Goal: Task Accomplishment & Management: Complete application form

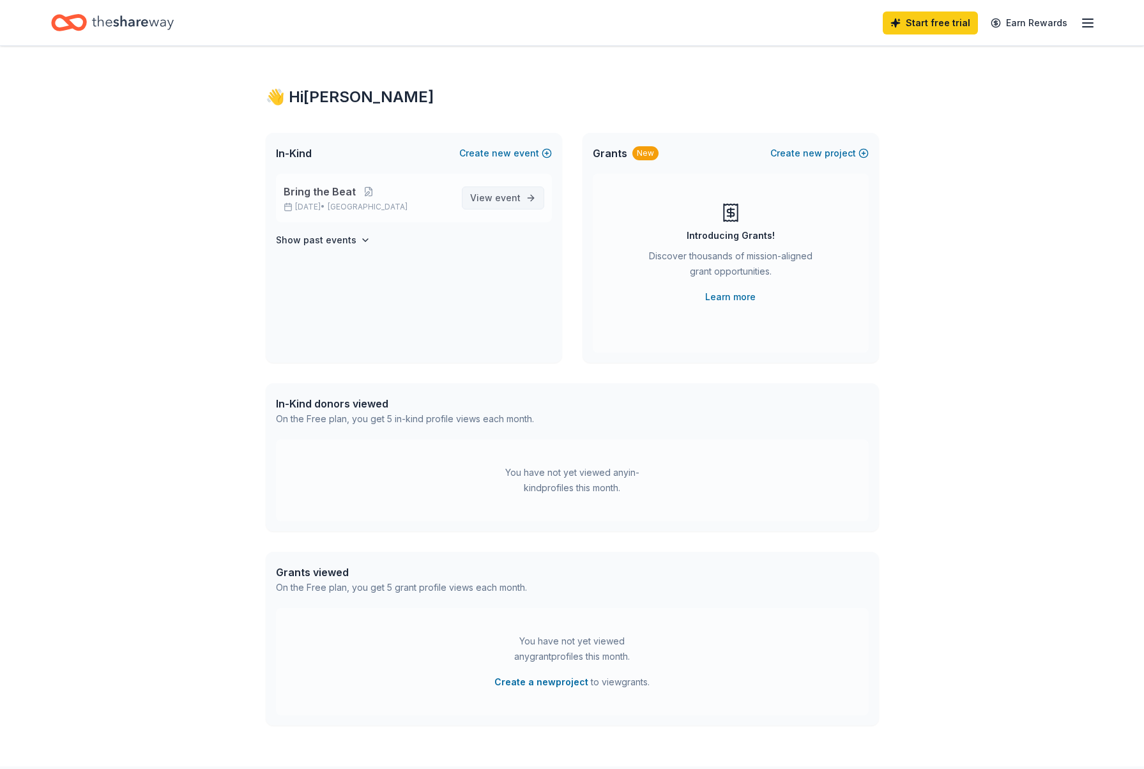
click at [505, 197] on span "event" at bounding box center [508, 197] width 26 height 11
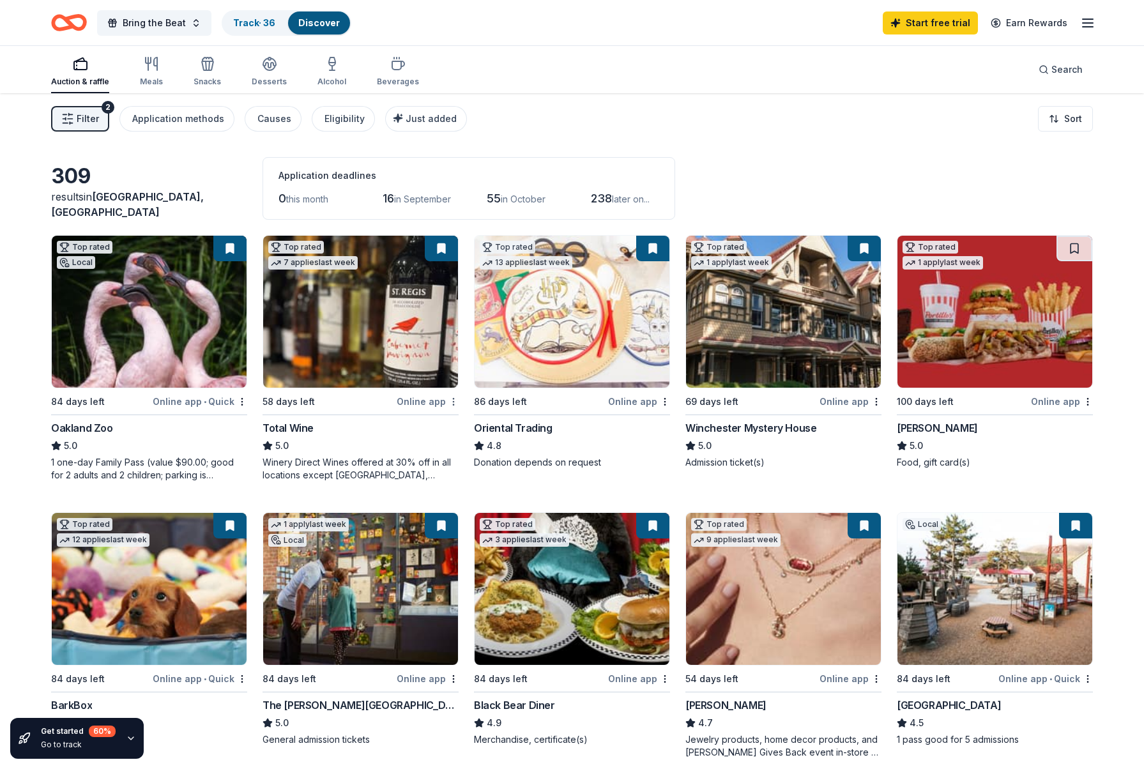
click at [452, 401] on html "Bring the Beat Track · 36 Discover Start free trial Earn Rewards Auction & raff…" at bounding box center [572, 384] width 1144 height 769
click at [373, 374] on html "Bring the Beat Track · 36 Discover Start free trial Earn Rewards Auction & raff…" at bounding box center [572, 384] width 1144 height 769
click at [352, 353] on img at bounding box center [360, 312] width 195 height 152
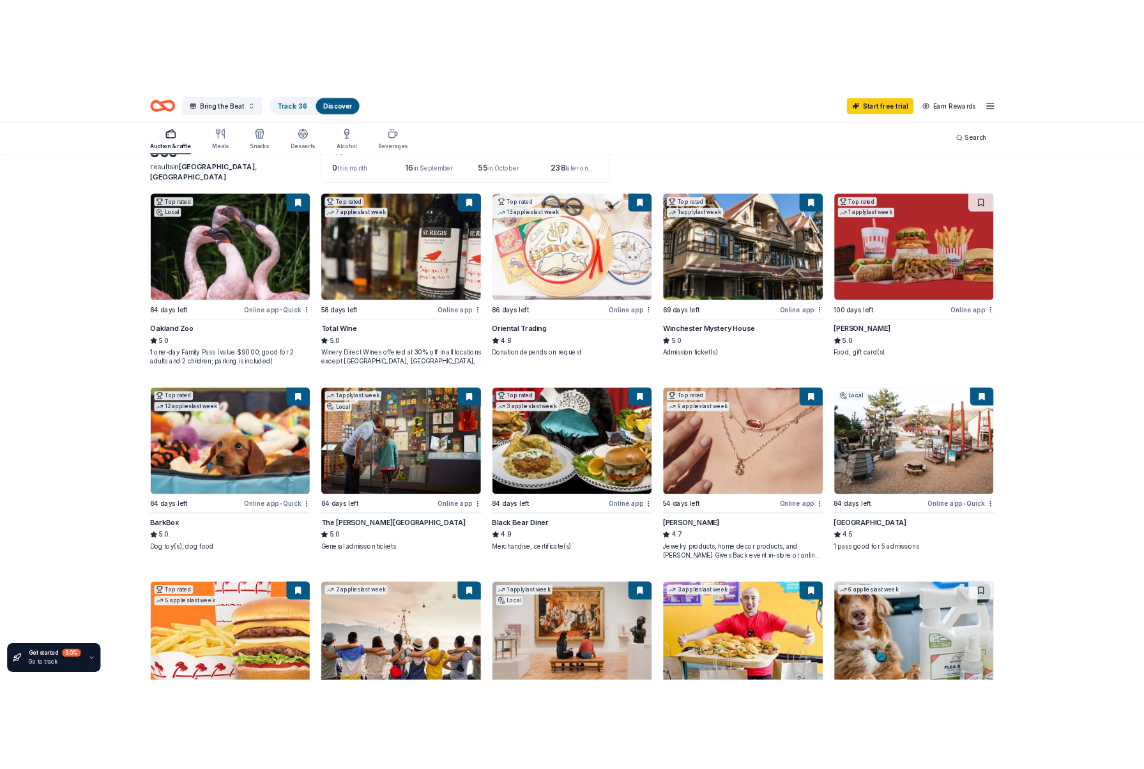
scroll to position [89, 0]
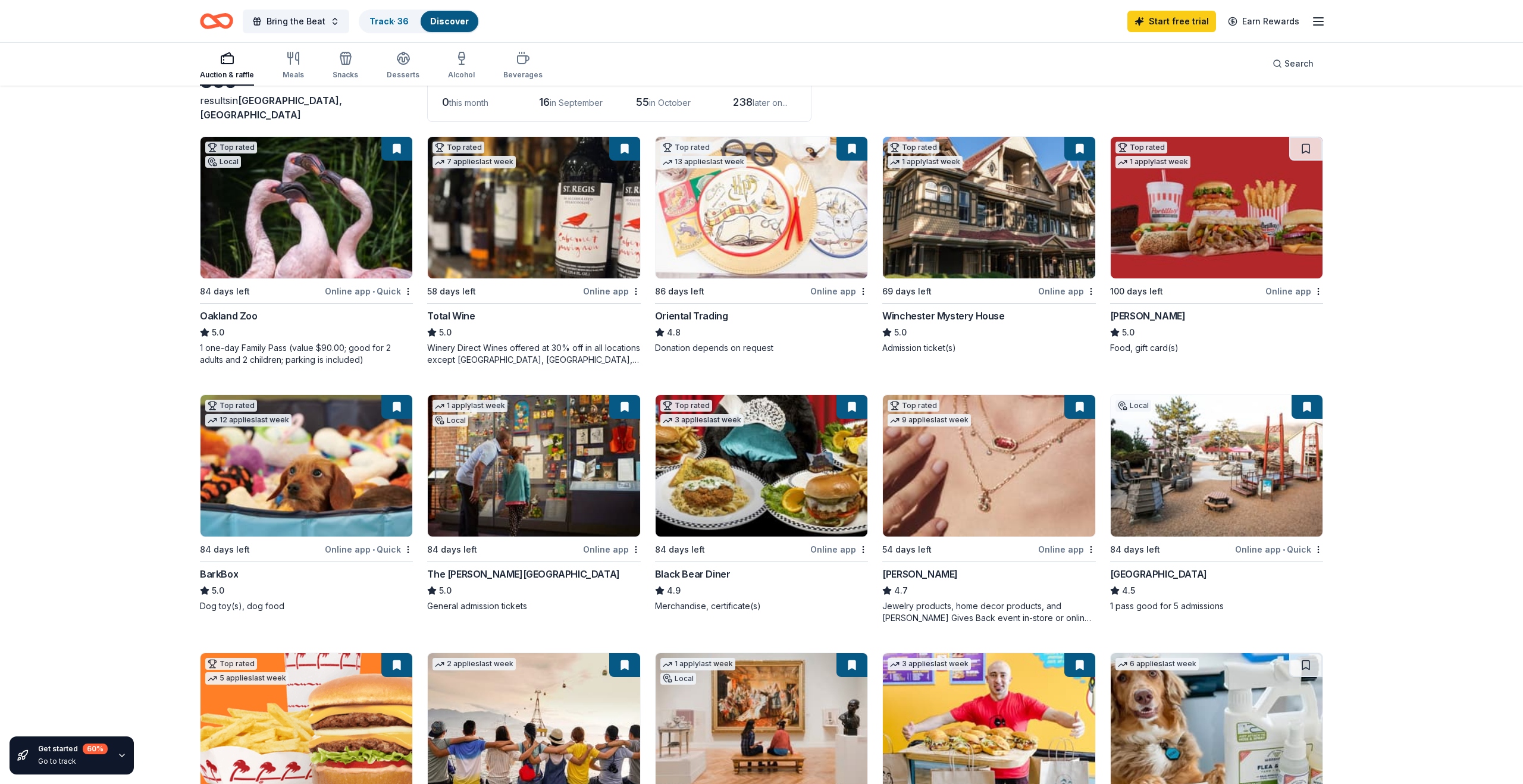
click at [974, 241] on img at bounding box center [988, 208] width 211 height 142
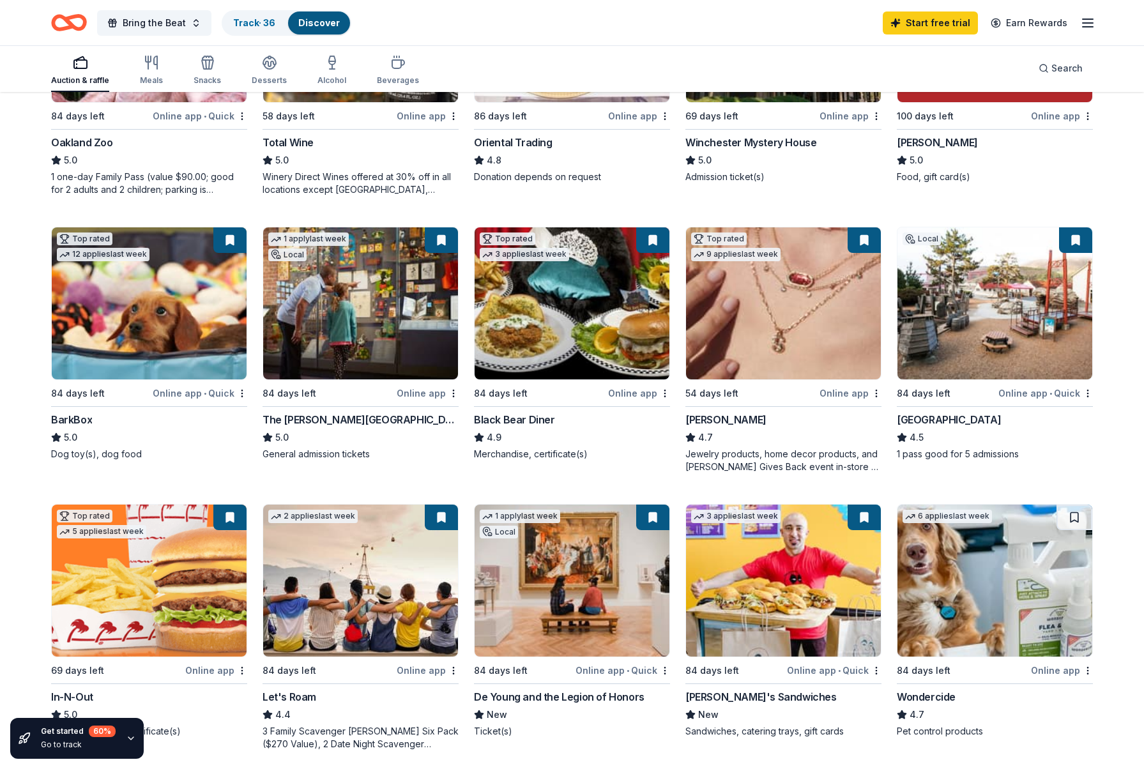
scroll to position [293, 0]
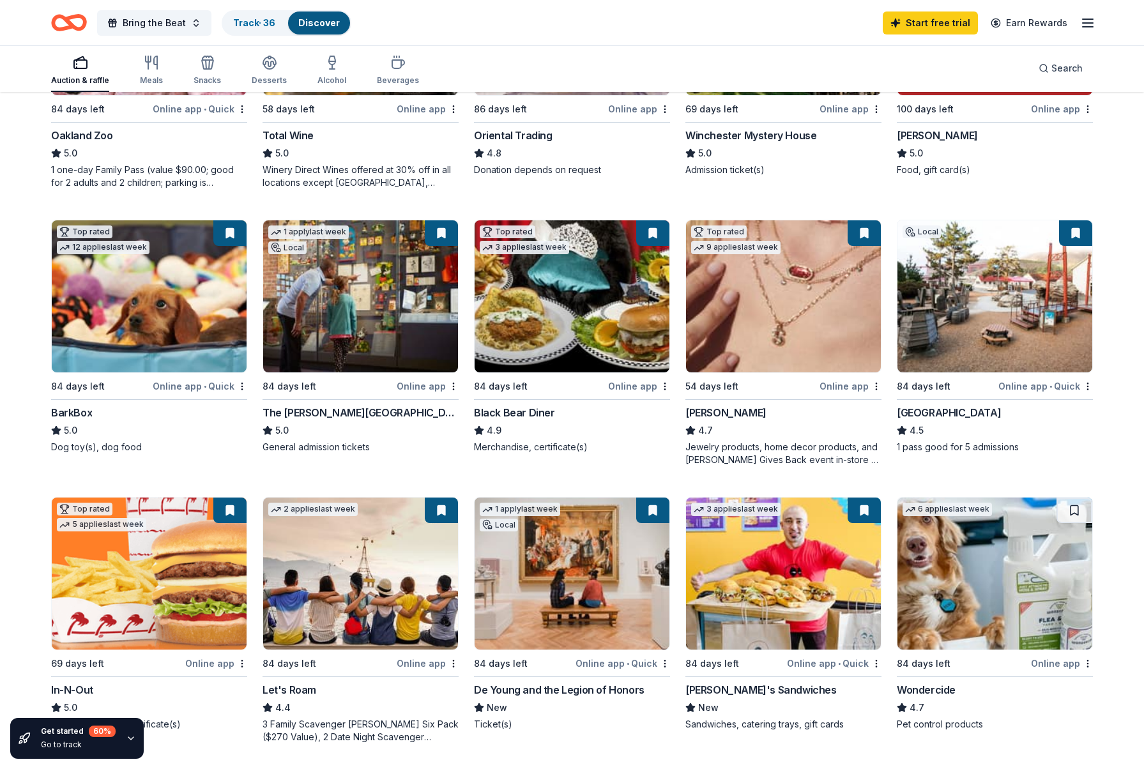
click at [406, 351] on img at bounding box center [360, 296] width 195 height 152
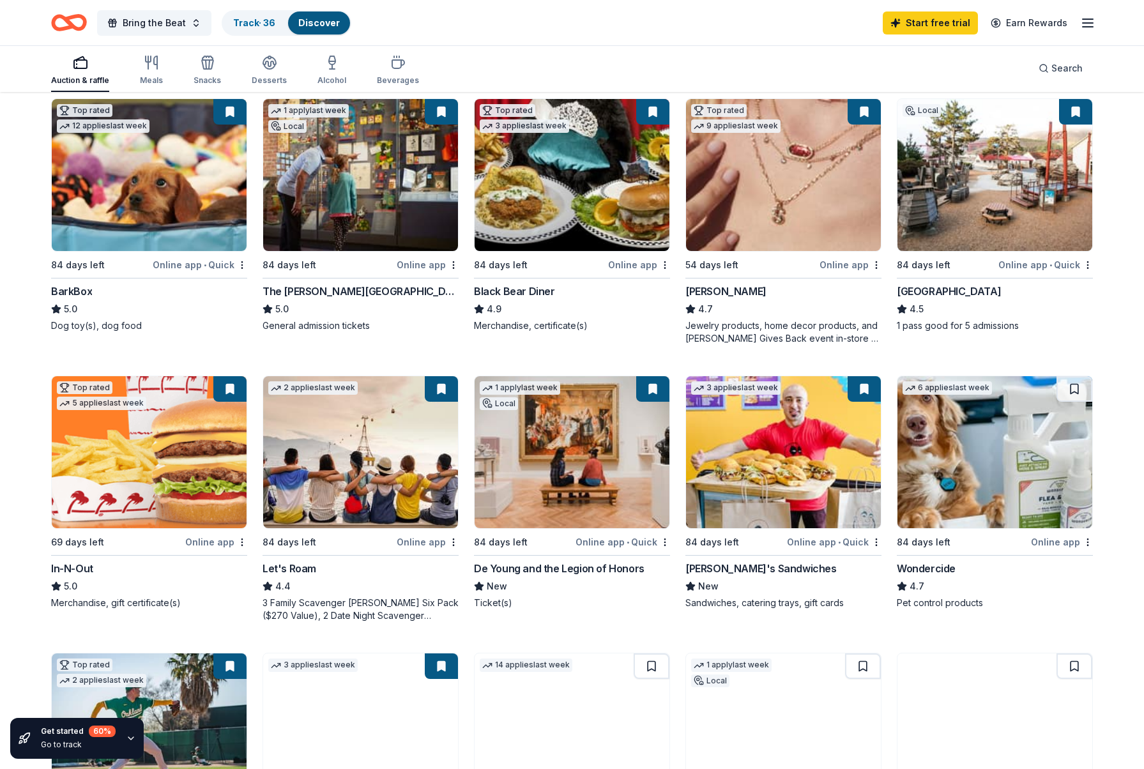
scroll to position [419, 0]
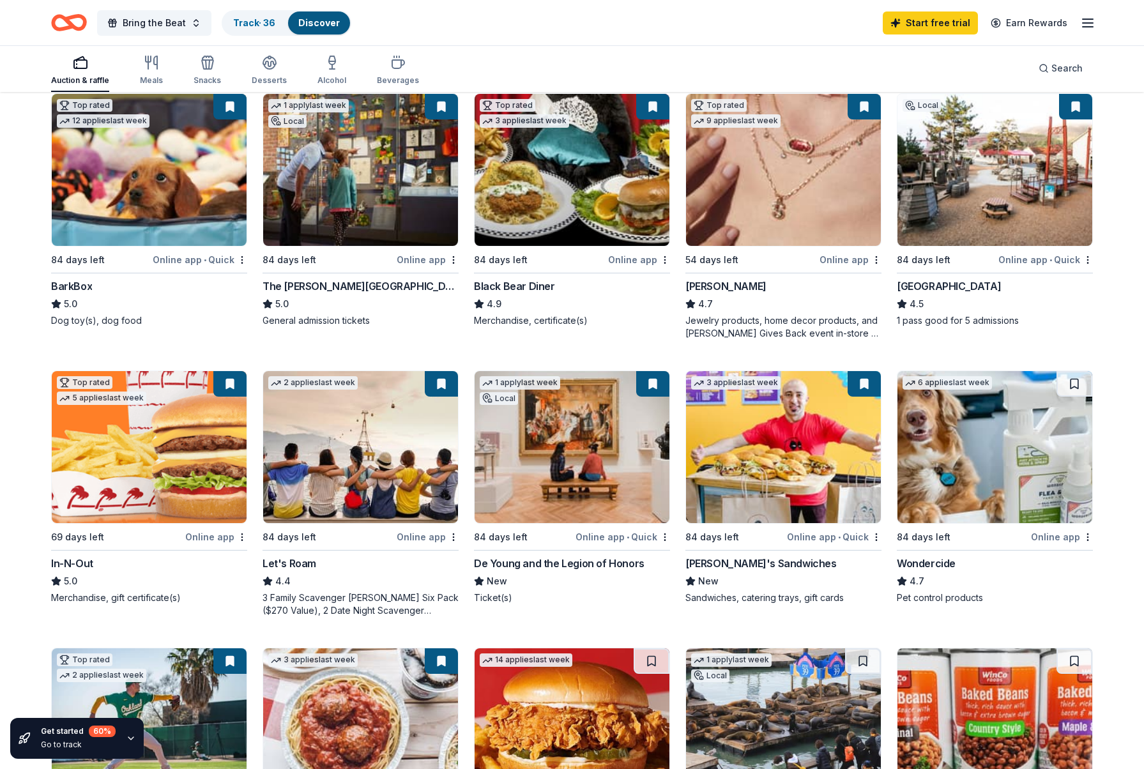
click at [556, 189] on img at bounding box center [572, 170] width 195 height 152
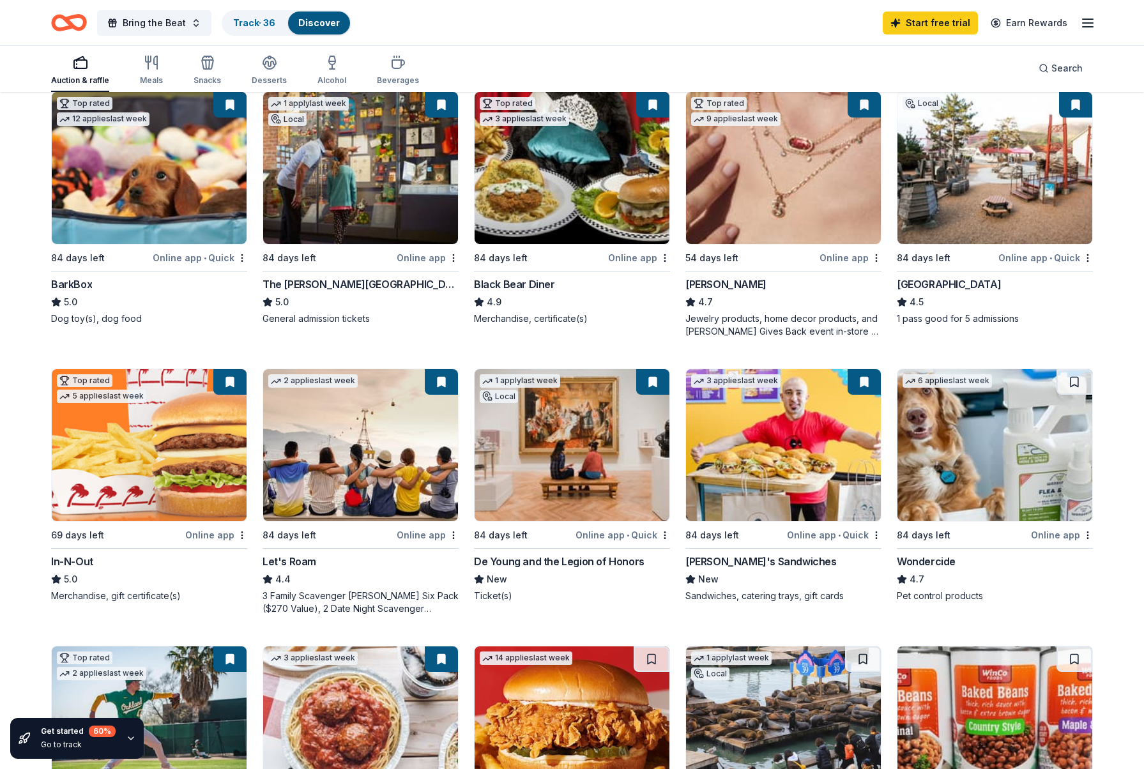
click at [803, 173] on img at bounding box center [783, 168] width 195 height 152
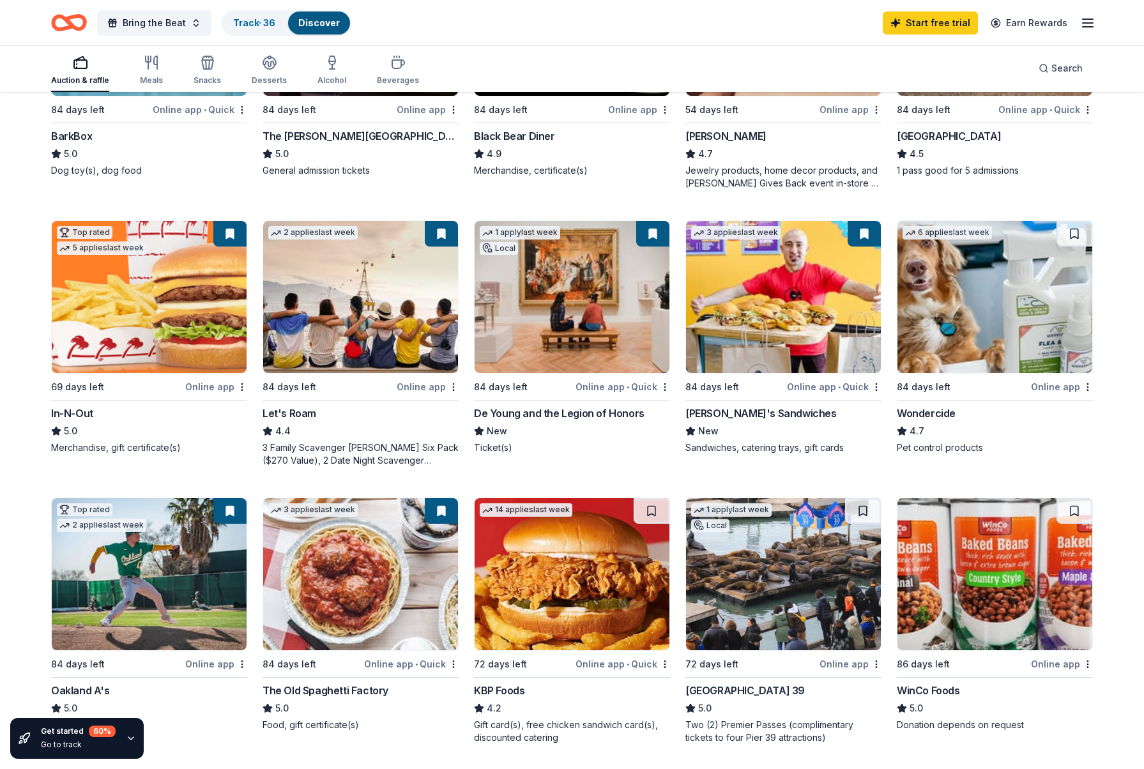
scroll to position [570, 0]
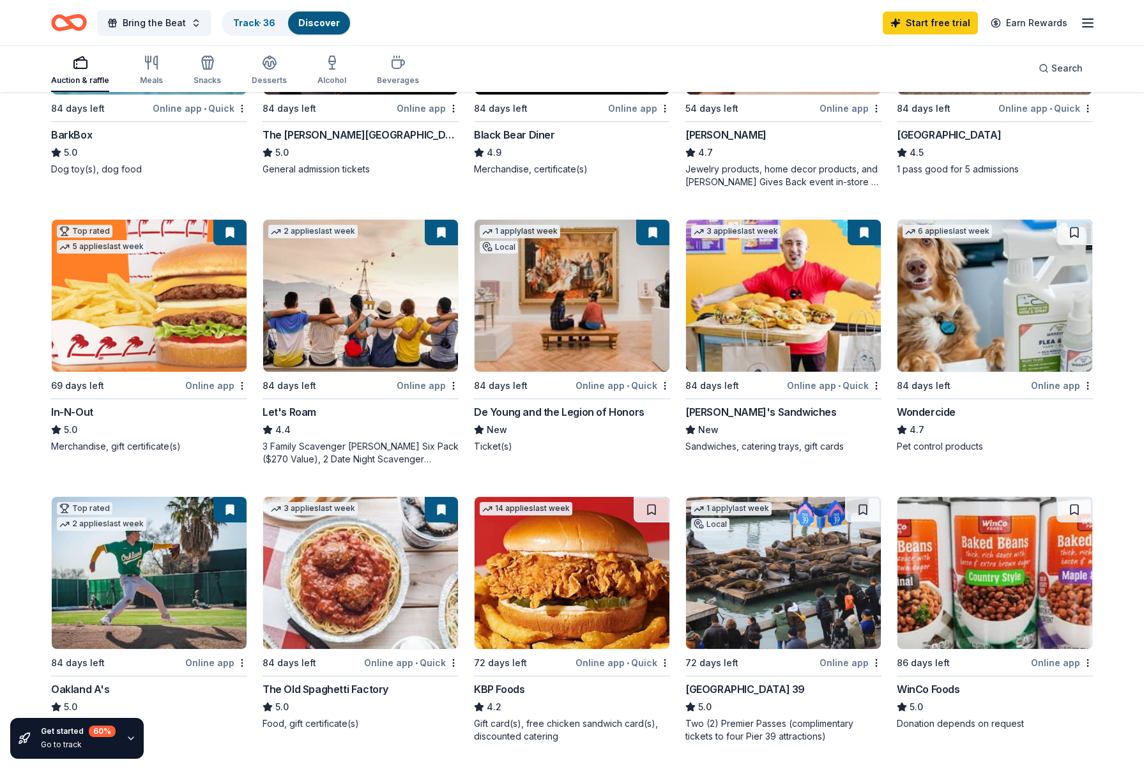
click at [154, 335] on img at bounding box center [149, 296] width 195 height 152
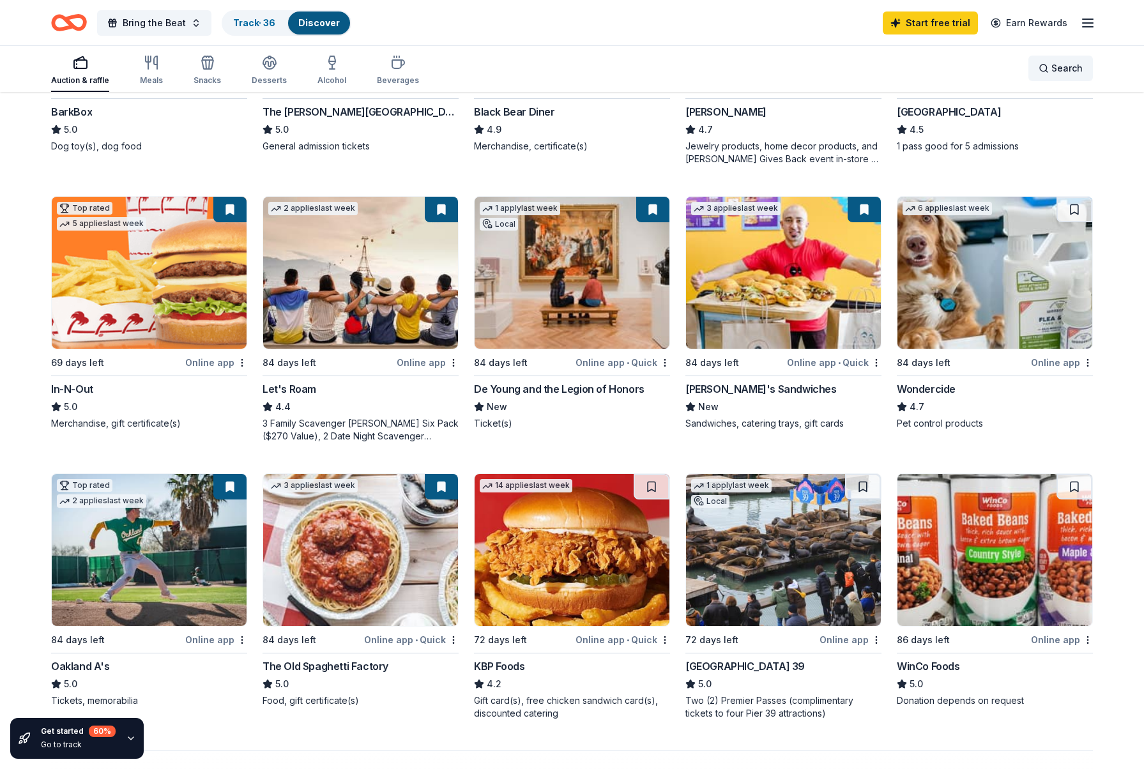
scroll to position [601, 0]
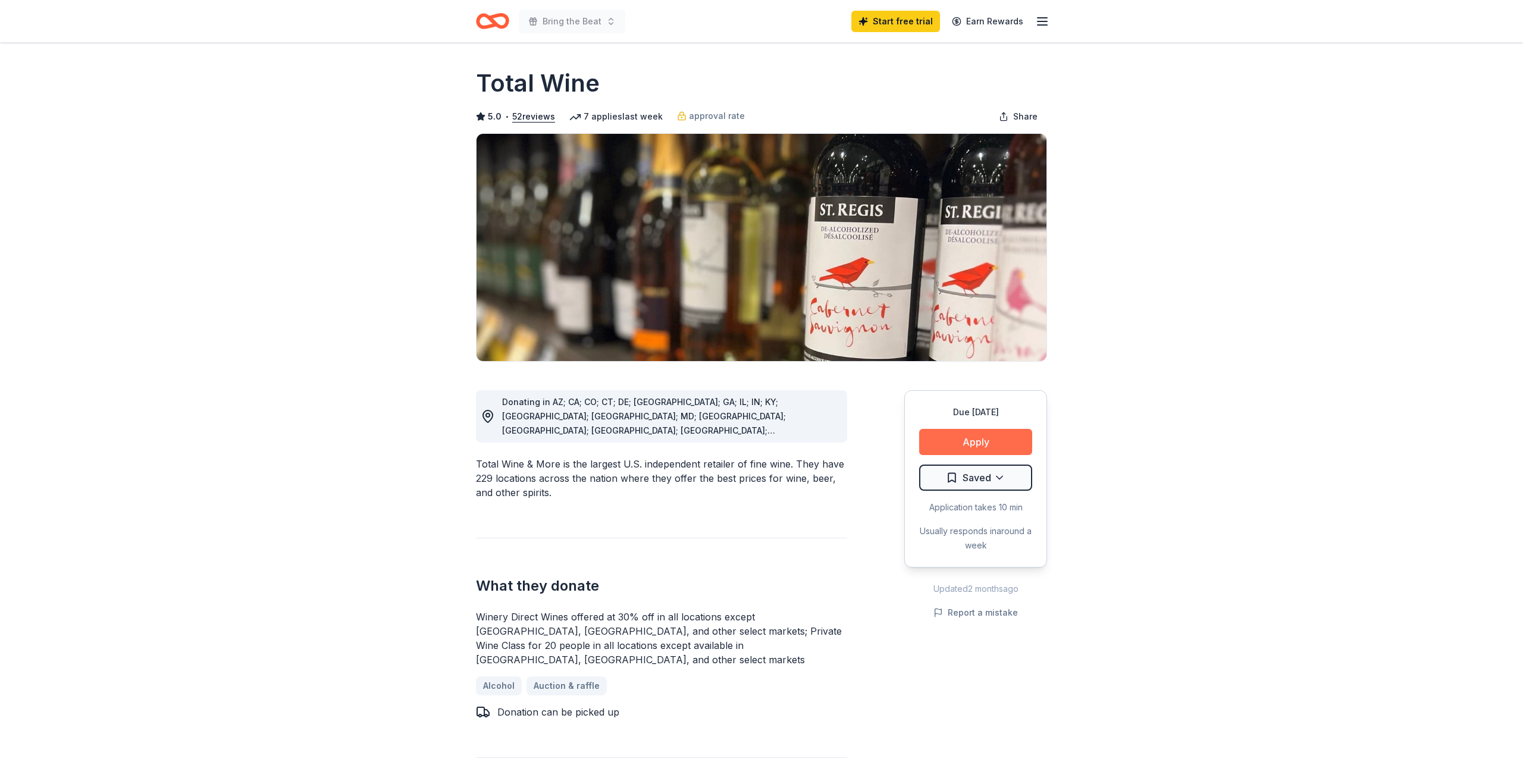
click at [963, 439] on button "Apply" at bounding box center [975, 442] width 113 height 26
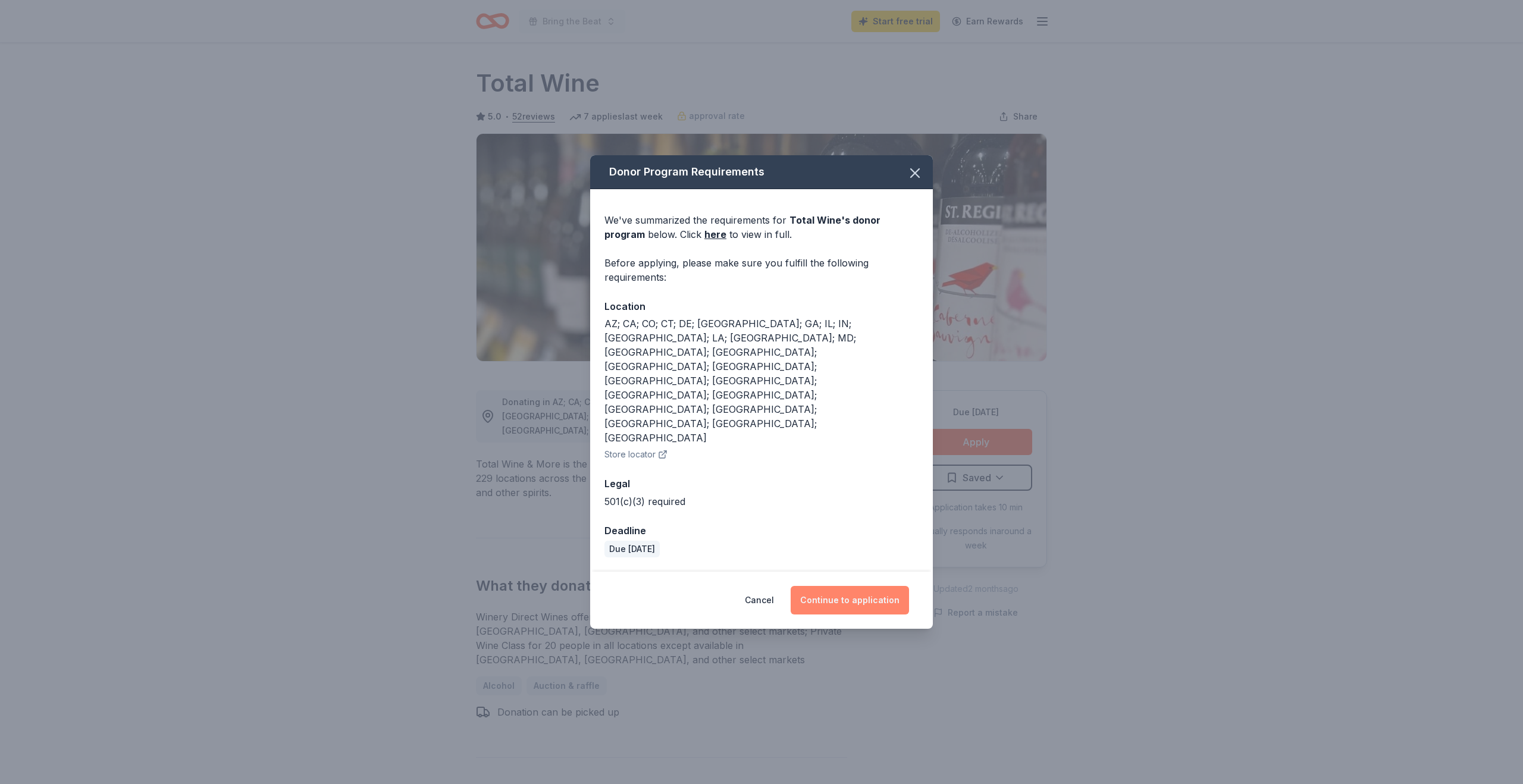
click at [847, 586] on button "Continue to application" at bounding box center [850, 600] width 118 height 29
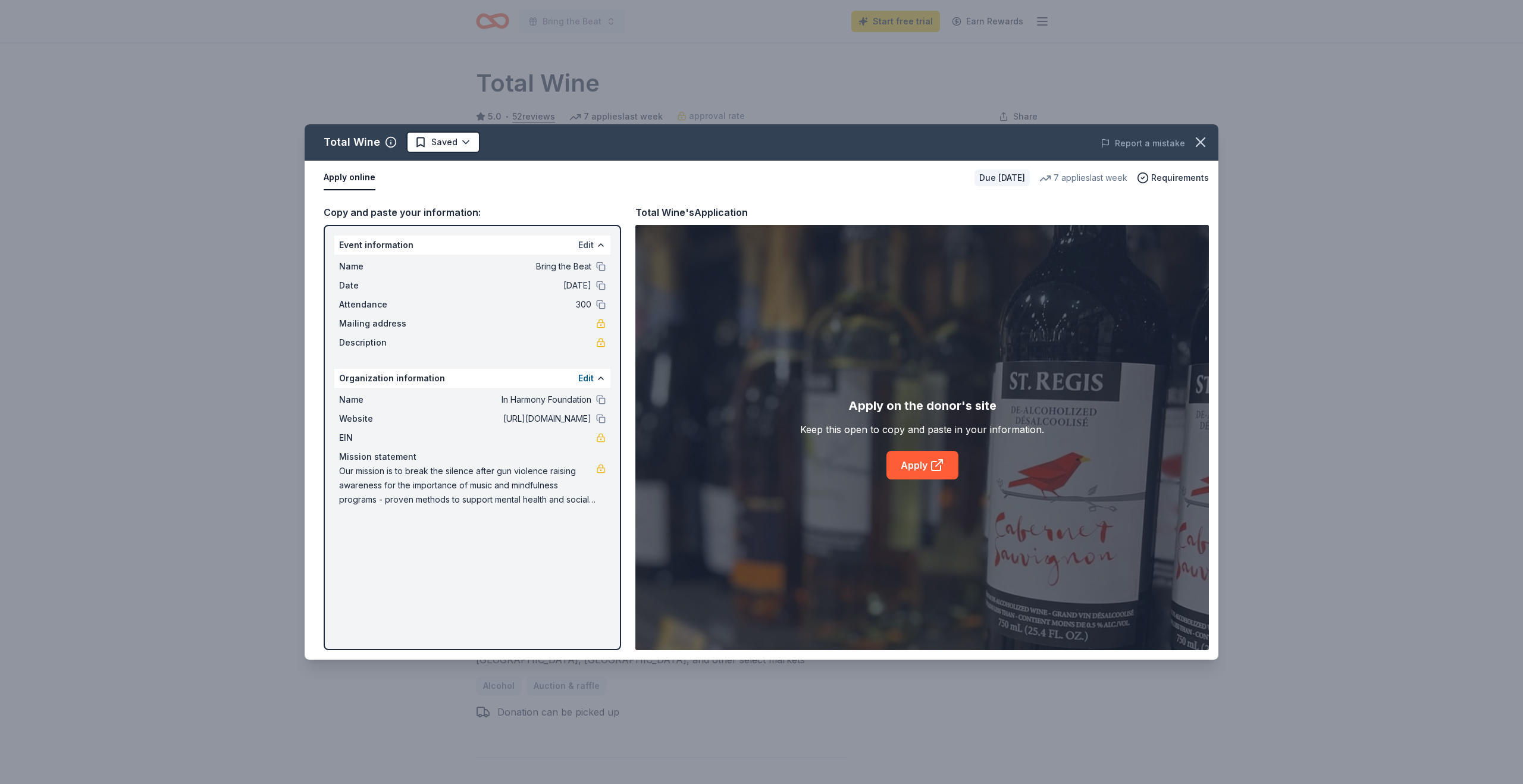
click at [584, 245] on button "Edit" at bounding box center [586, 245] width 16 height 14
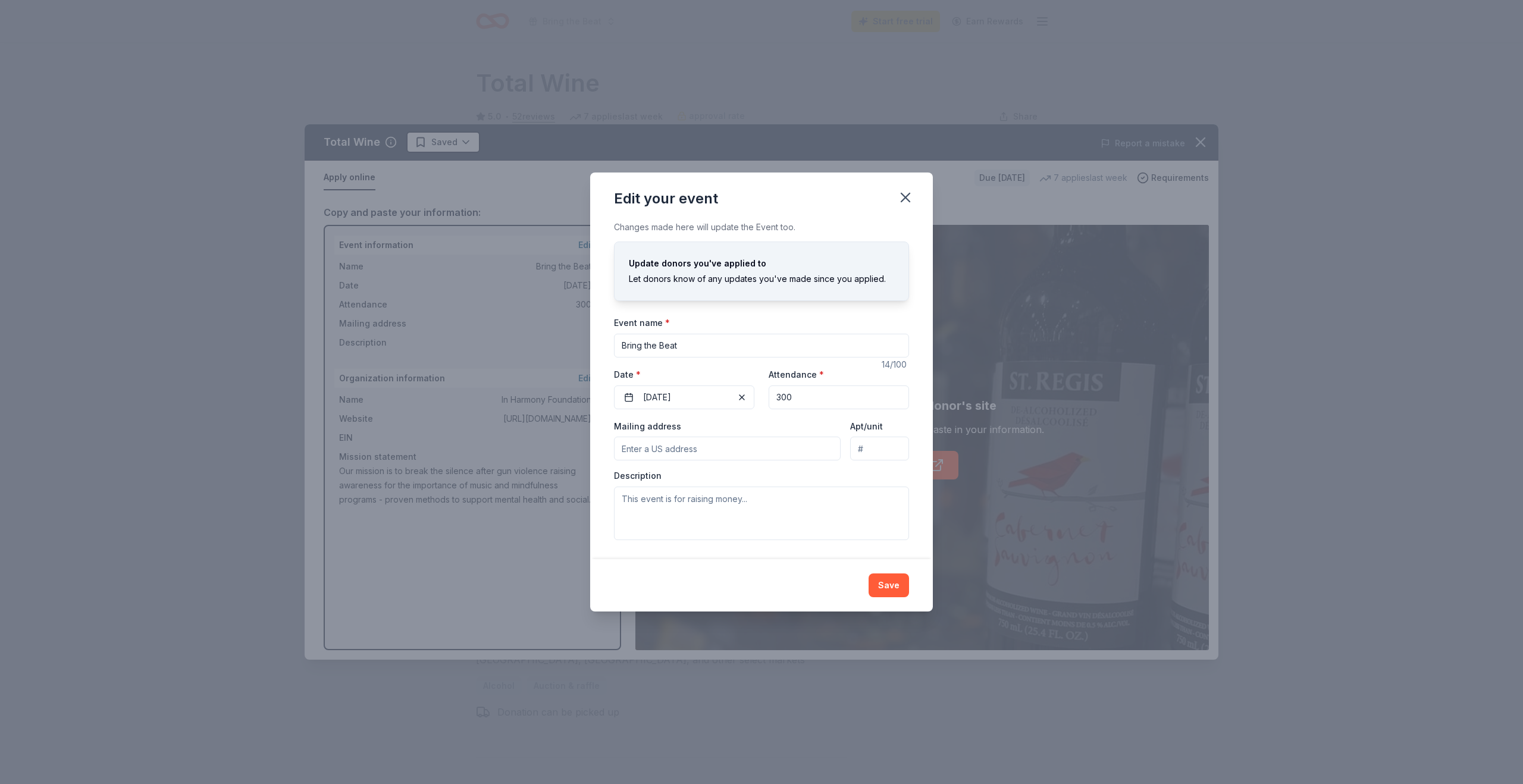
click at [778, 455] on input "Mailing address" at bounding box center [727, 449] width 226 height 24
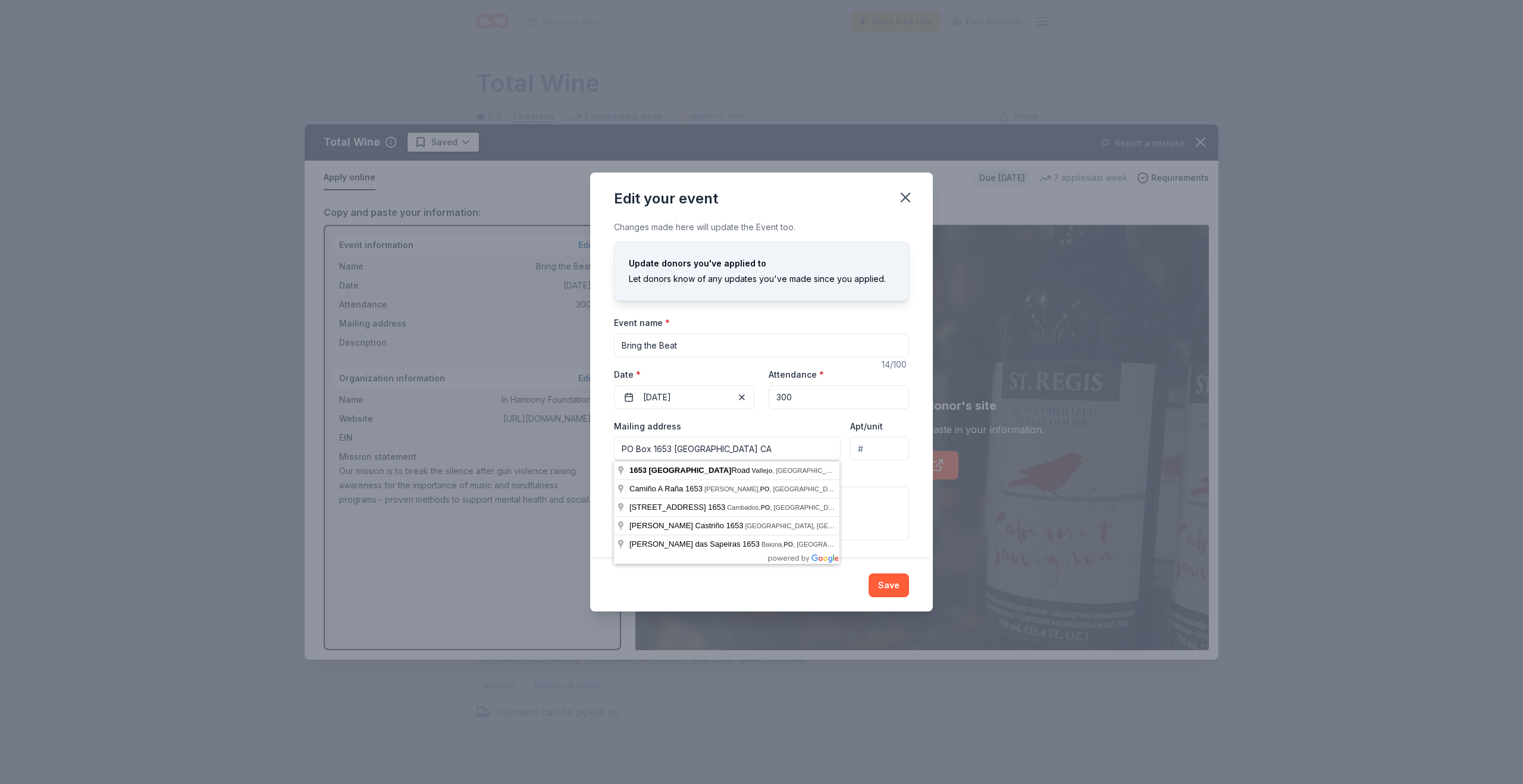
type input "PO Box 1653 Benicia CA"
click at [783, 425] on div "Mailing address PO Box 1653 Benicia CA" at bounding box center [727, 439] width 226 height 42
click at [755, 450] on input "PO Box 1653 Benicia CA" at bounding box center [727, 449] width 226 height 24
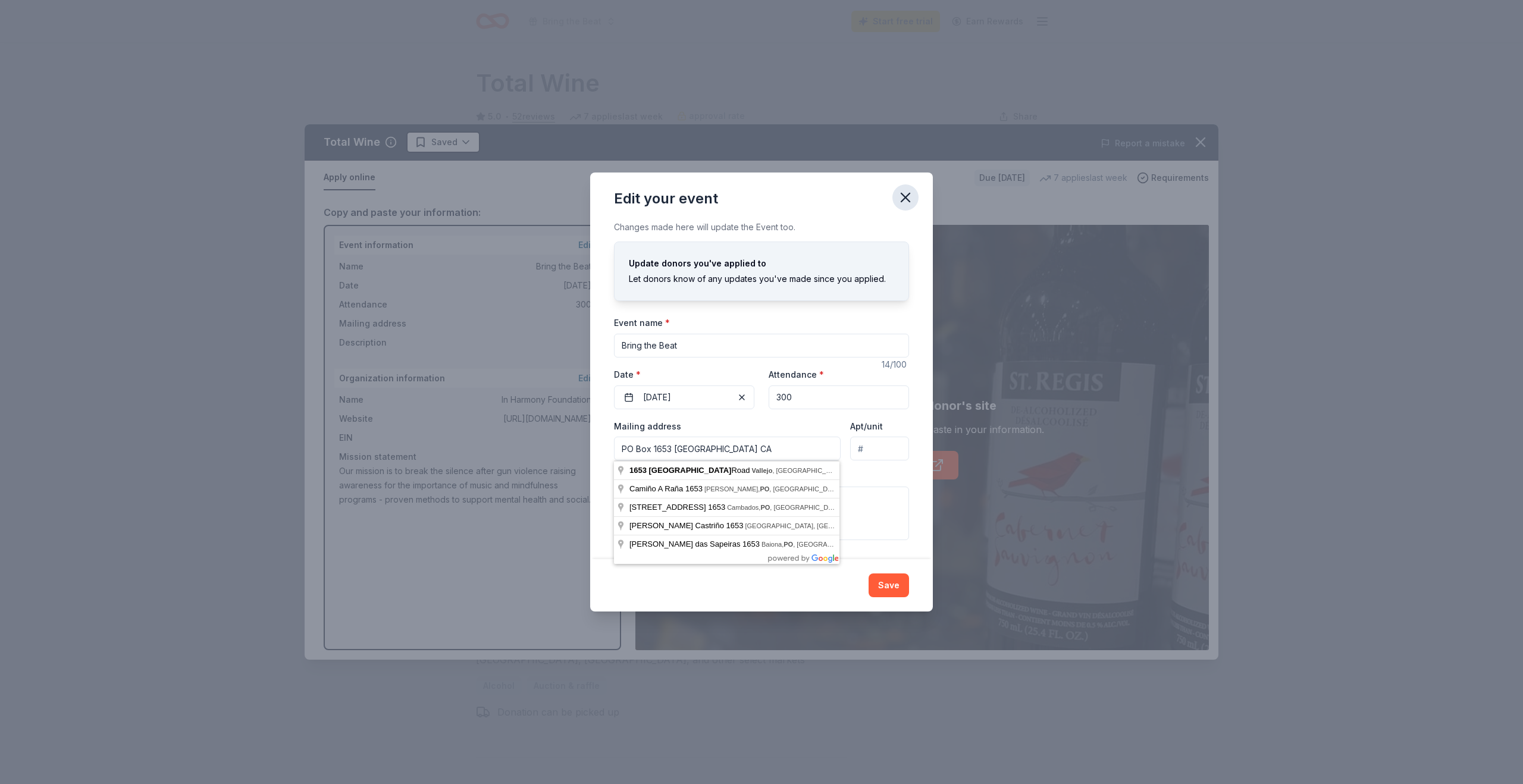
click at [908, 188] on button "button" at bounding box center [905, 197] width 26 height 26
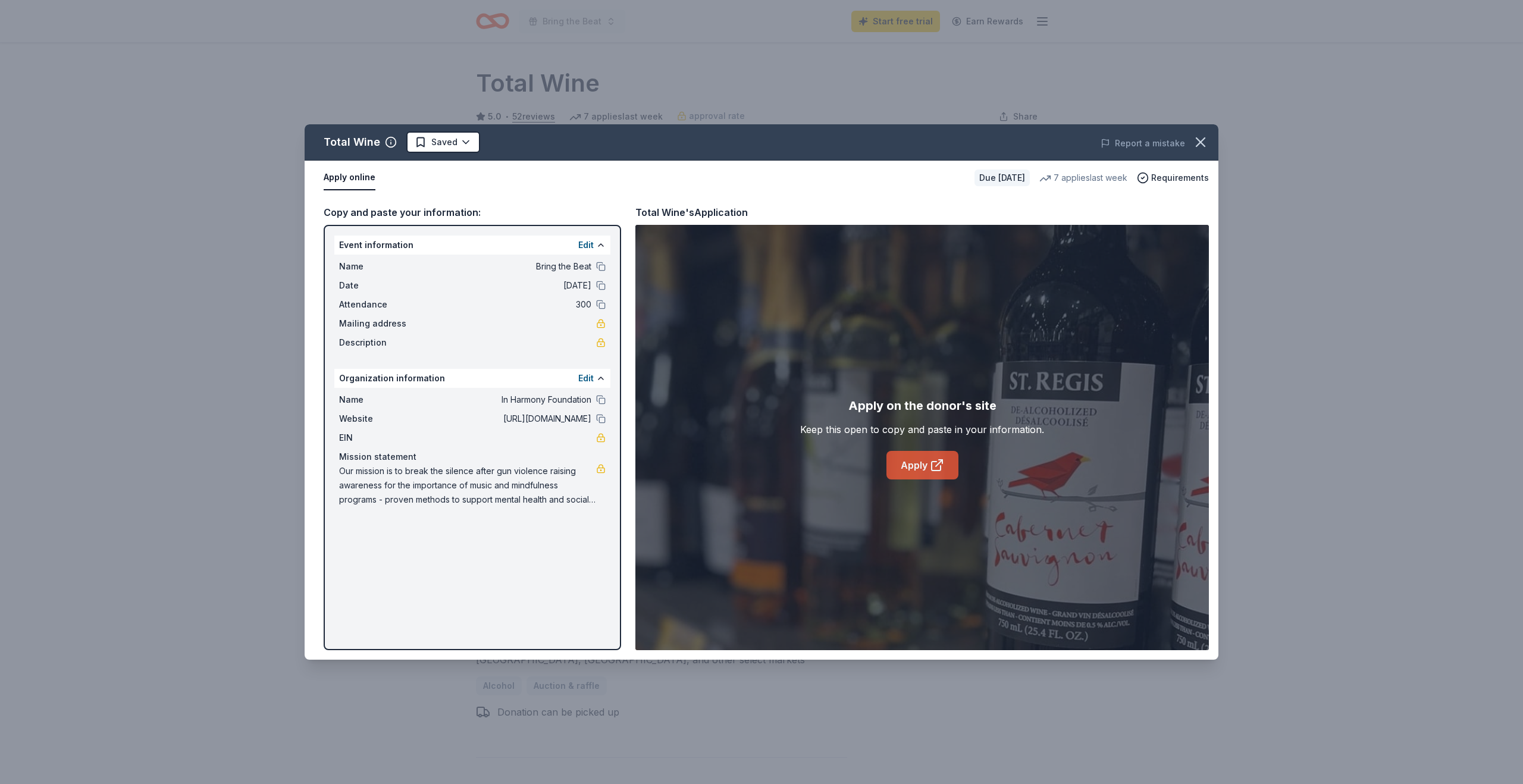
click at [939, 464] on icon at bounding box center [936, 465] width 14 height 14
click at [1230, 115] on div "Total Wine Saved Report a mistake Apply online Due in 58 days 7 applies last we…" at bounding box center [761, 392] width 1523 height 784
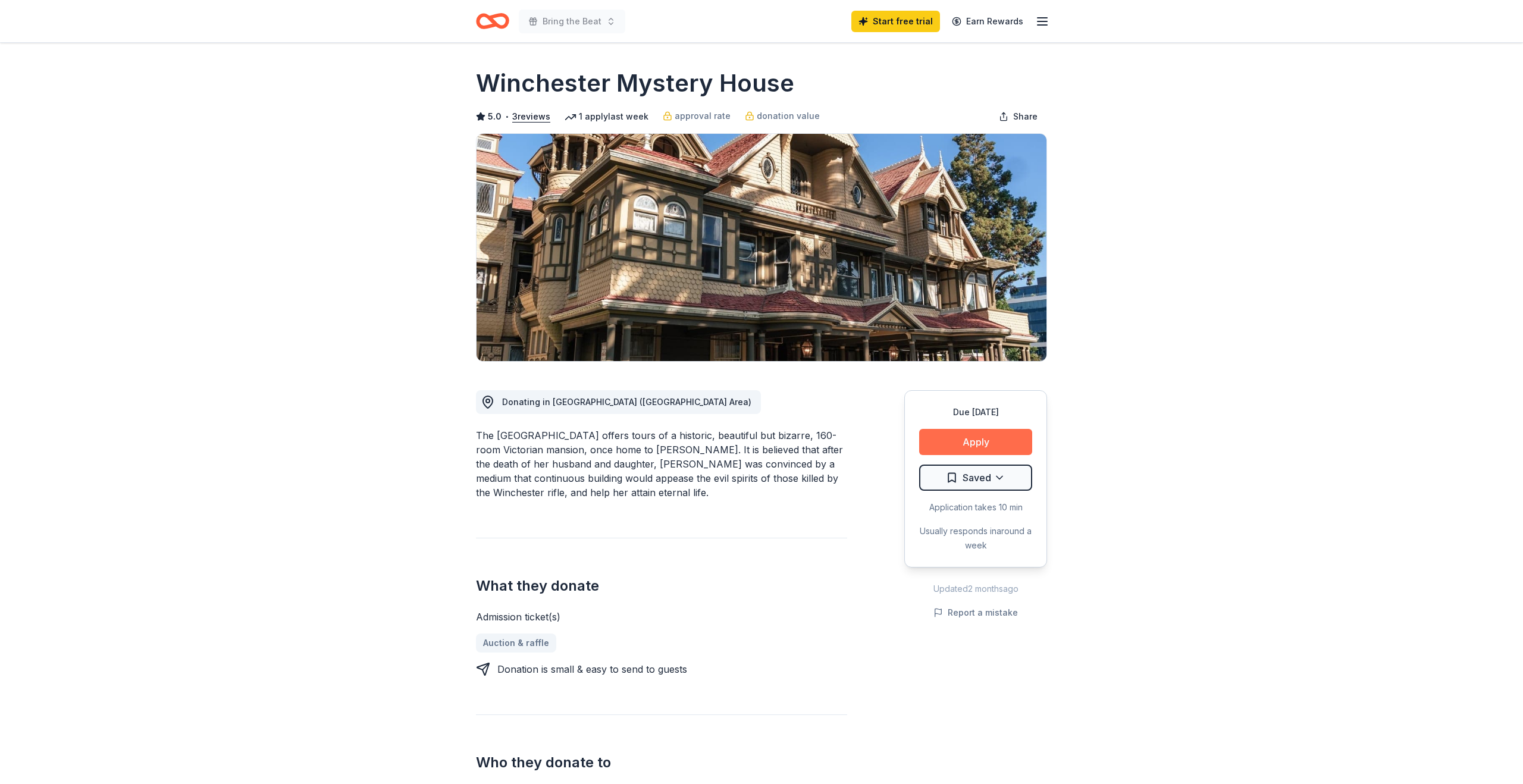
click at [980, 436] on button "Apply" at bounding box center [975, 442] width 113 height 26
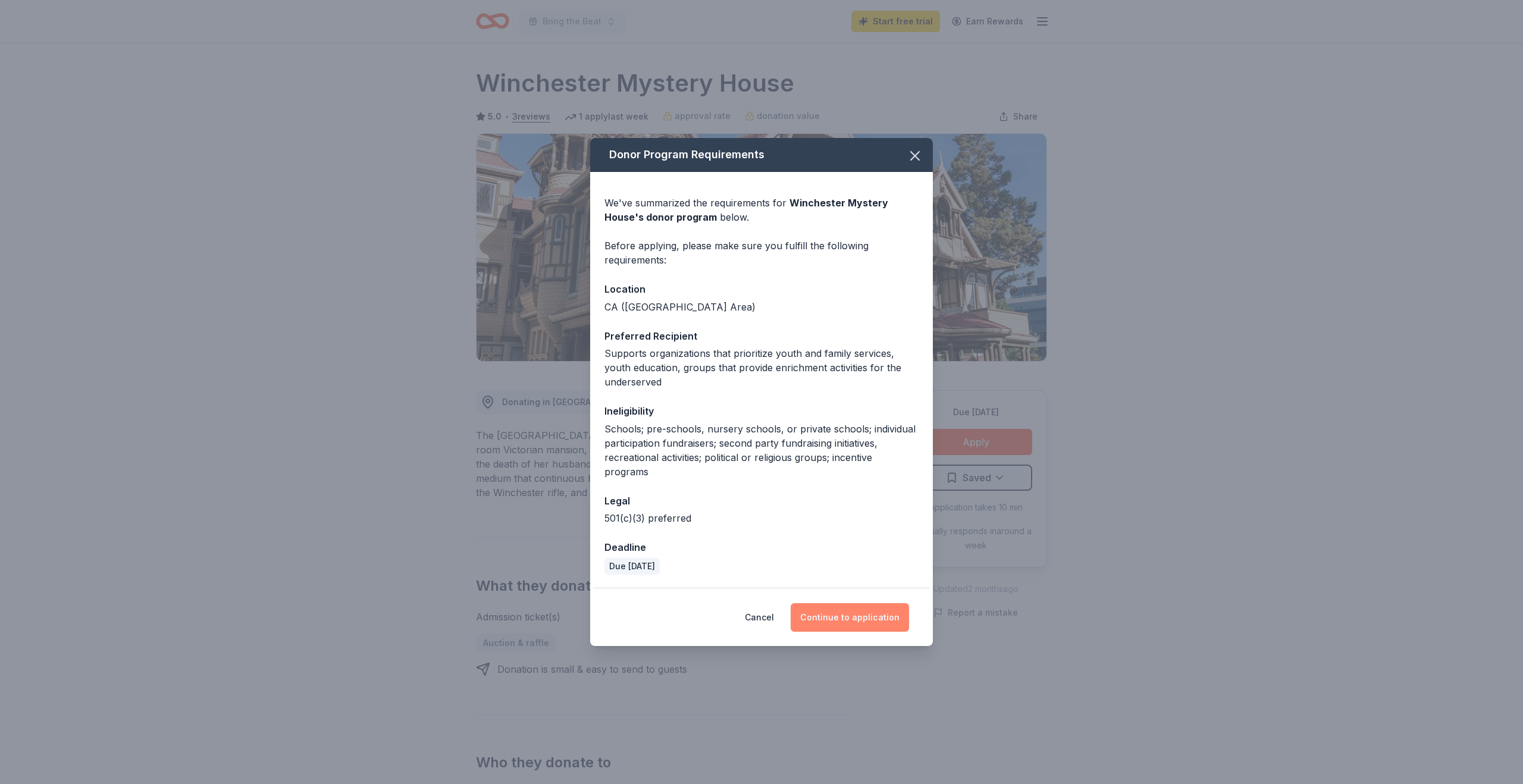
click at [830, 619] on button "Continue to application" at bounding box center [850, 617] width 118 height 29
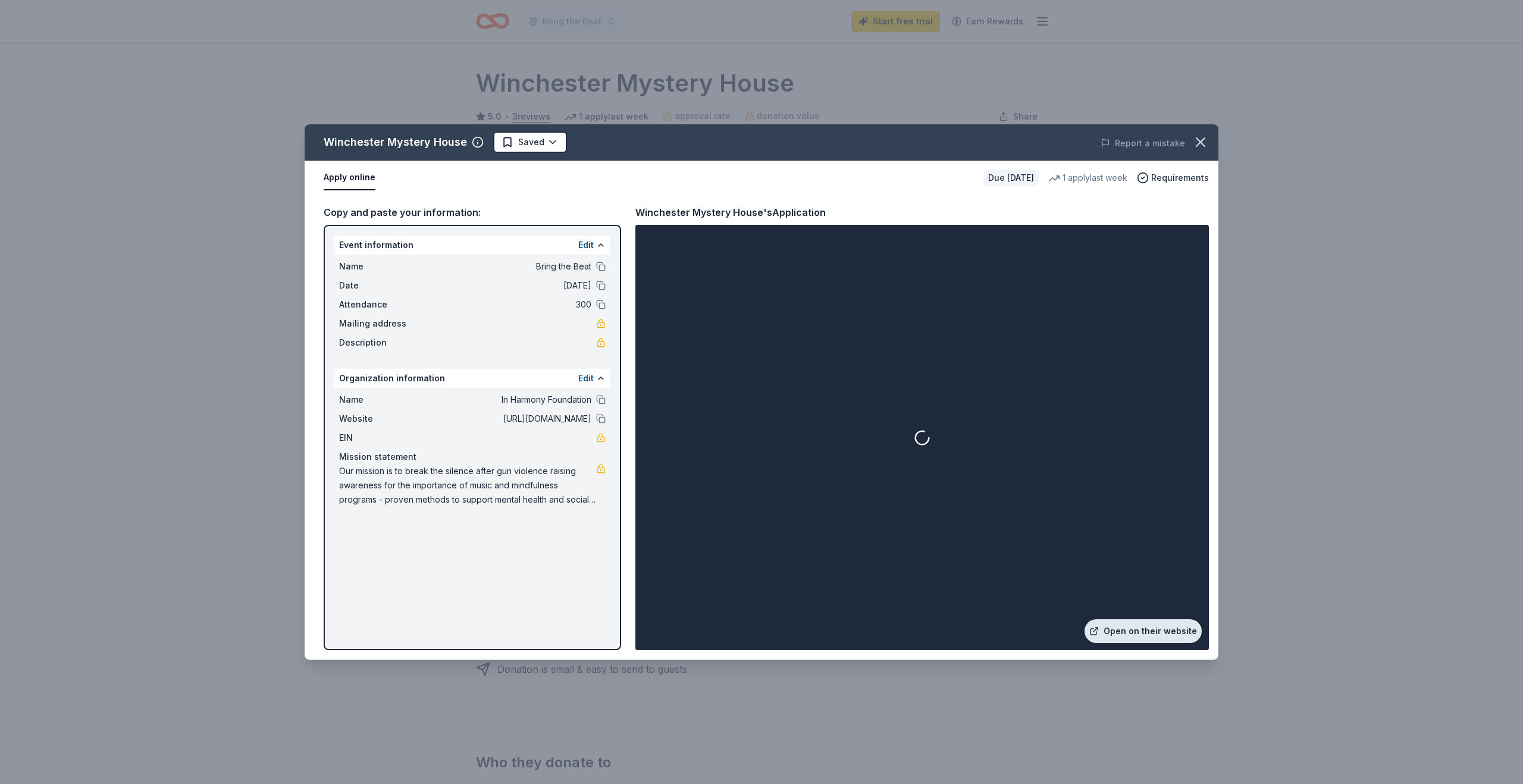
click at [1148, 642] on link "Open on their website" at bounding box center [1144, 631] width 117 height 24
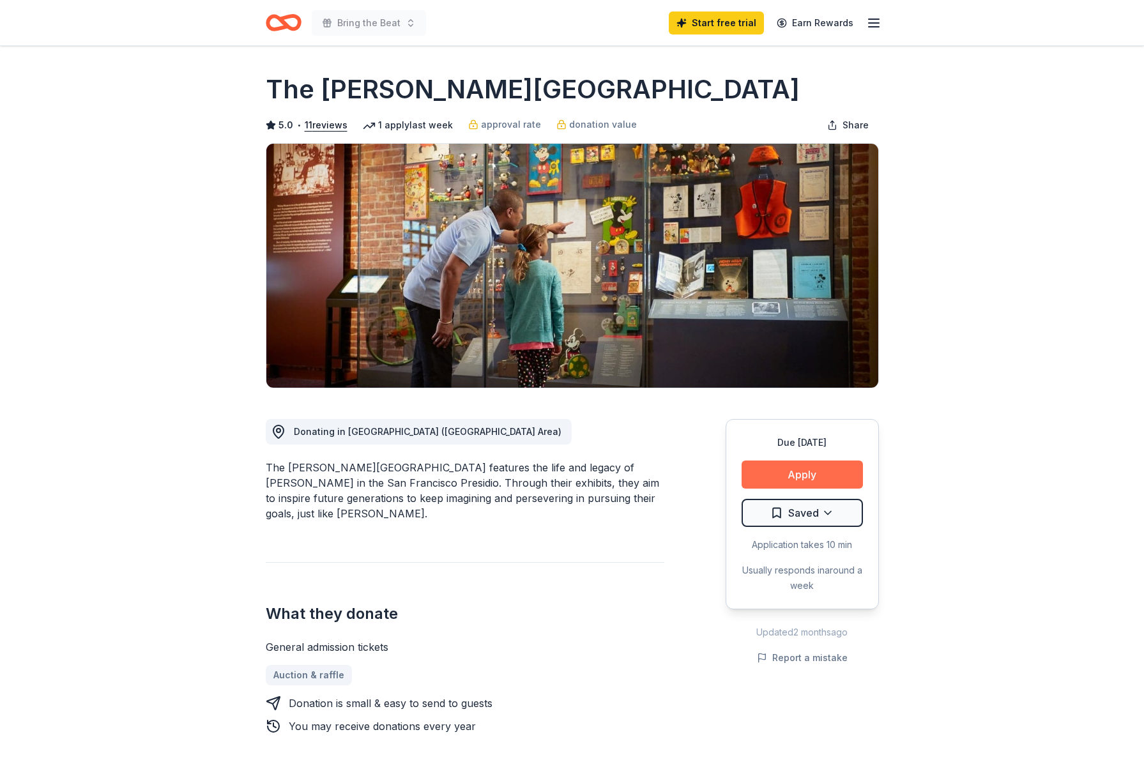
click at [846, 476] on button "Apply" at bounding box center [802, 475] width 121 height 28
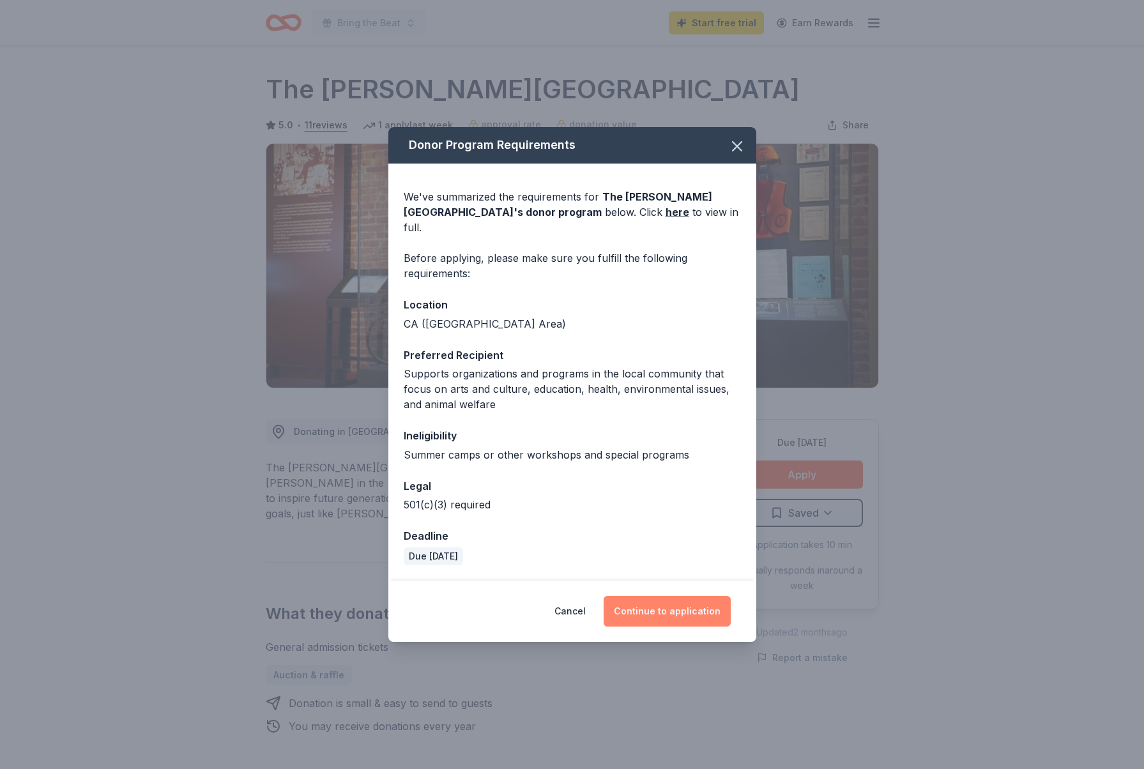
click at [716, 596] on button "Continue to application" at bounding box center [667, 611] width 127 height 31
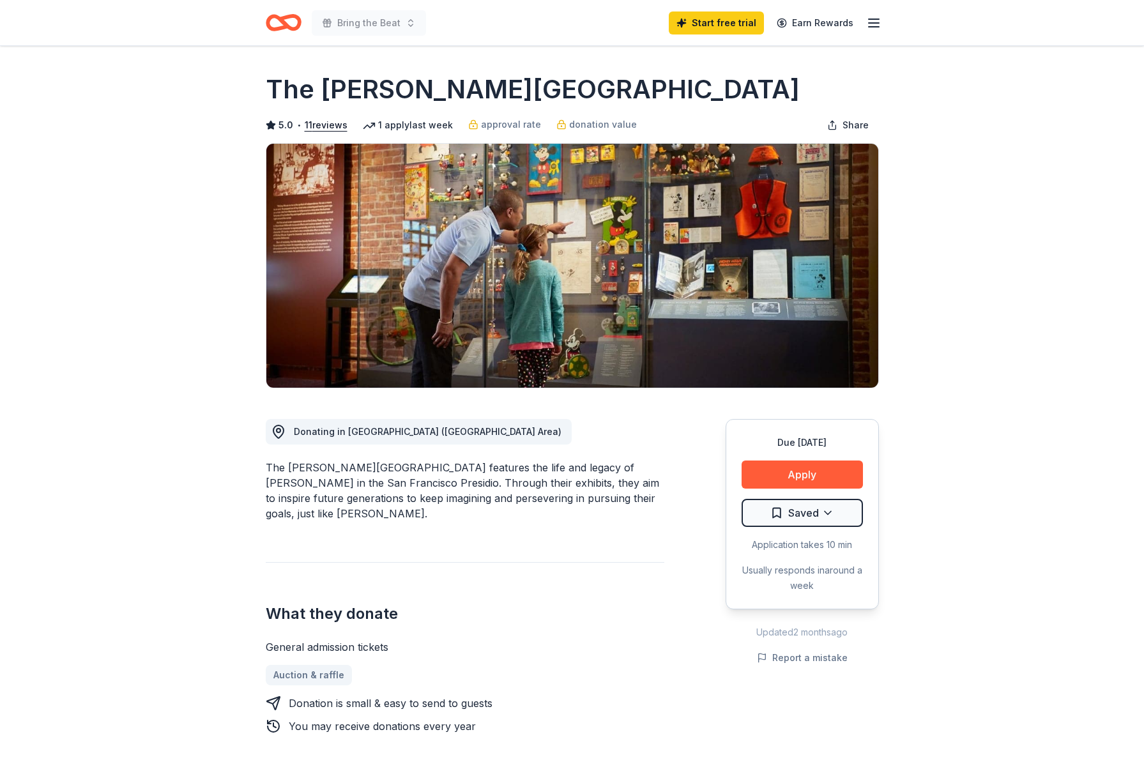
scroll to position [1, 0]
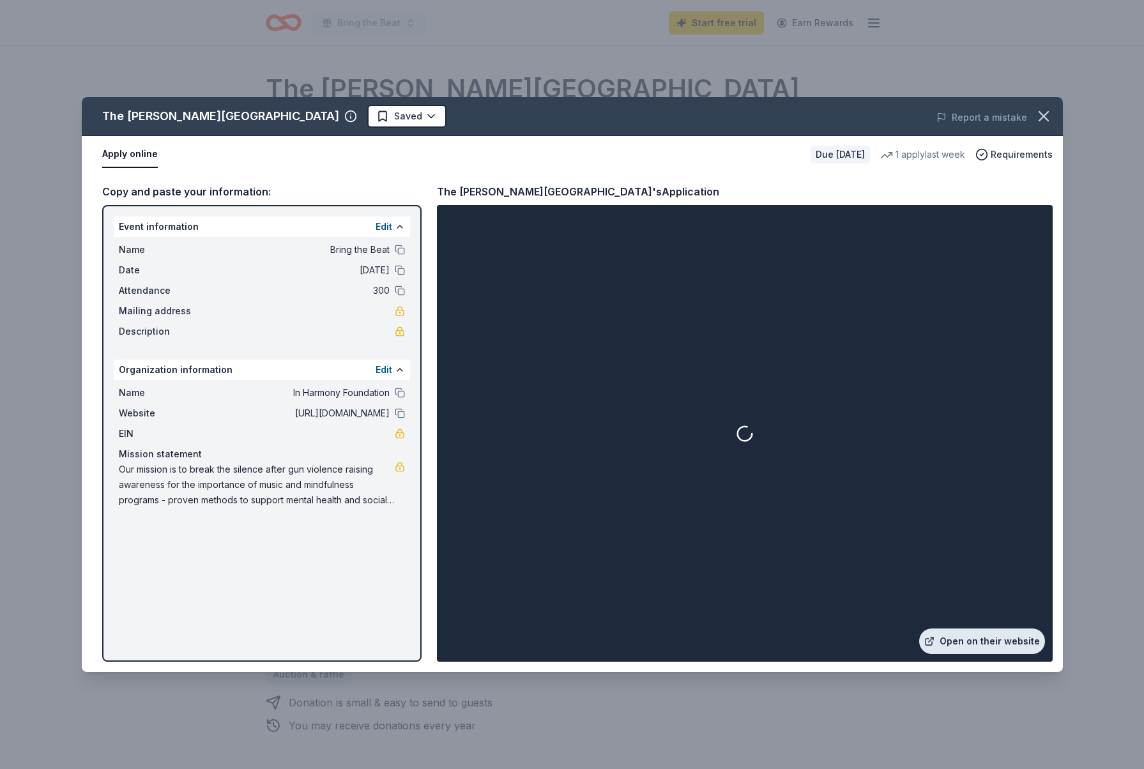
click at [970, 637] on link "Open on their website" at bounding box center [982, 642] width 126 height 26
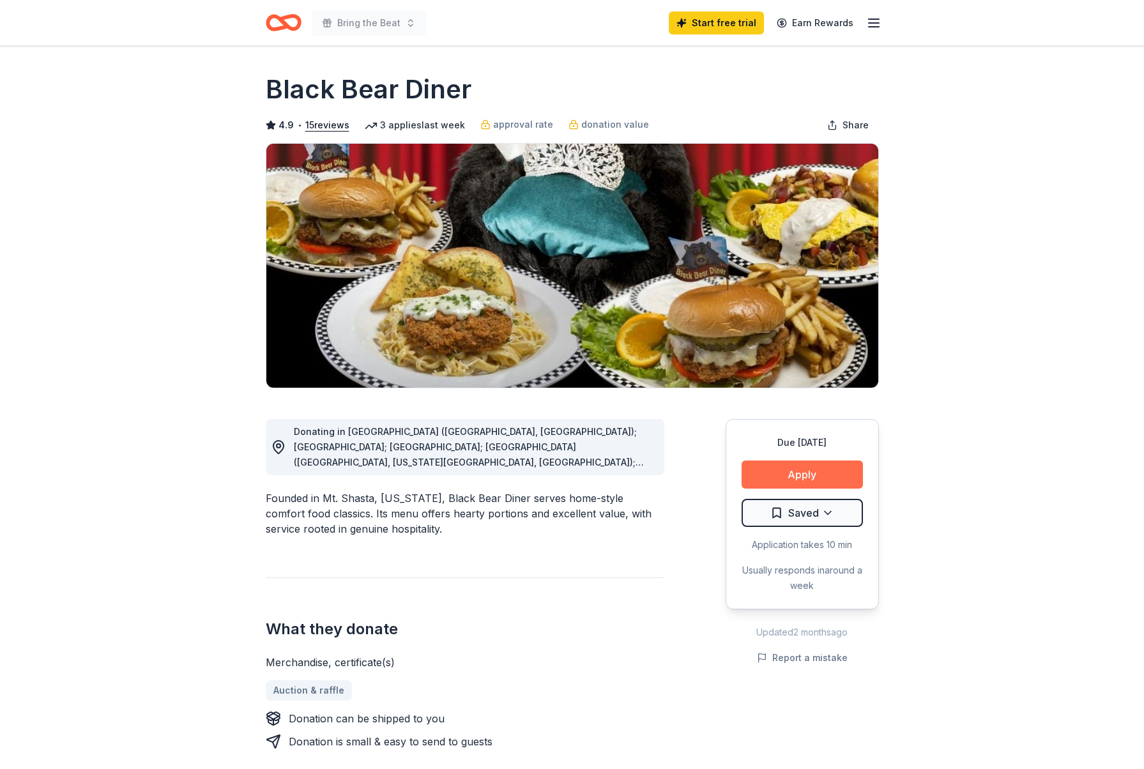
click at [773, 471] on button "Apply" at bounding box center [802, 475] width 121 height 28
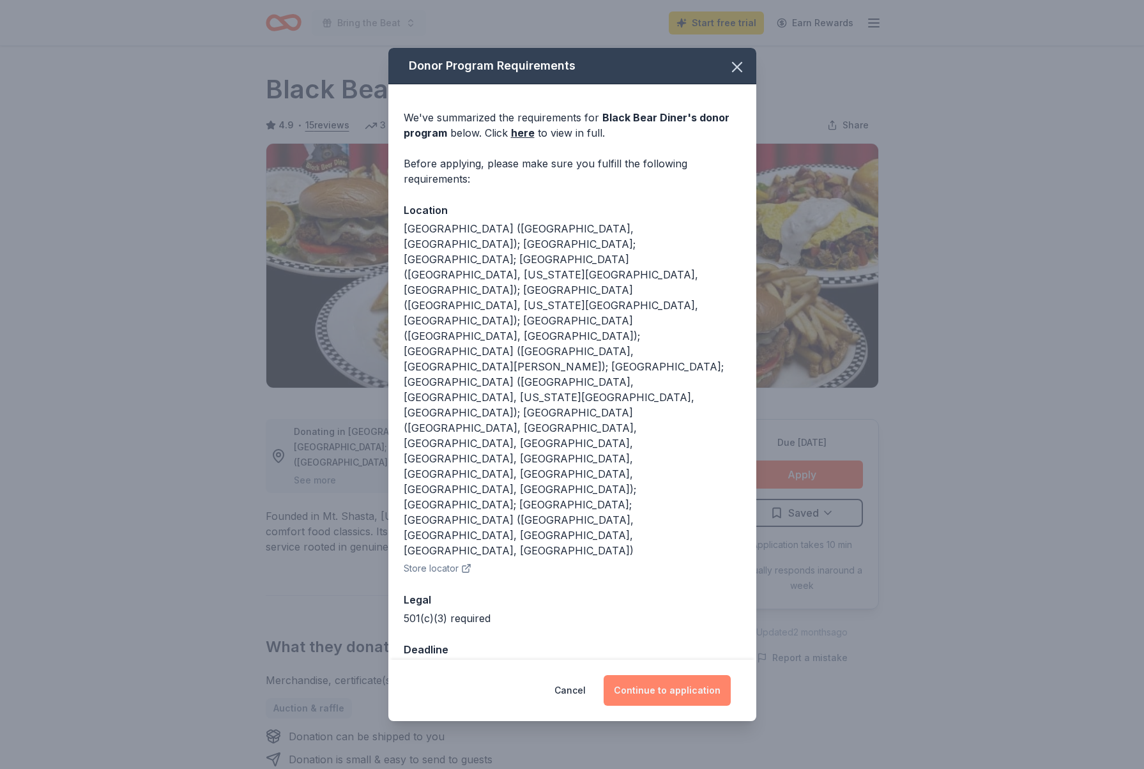
click at [655, 675] on button "Continue to application" at bounding box center [667, 690] width 127 height 31
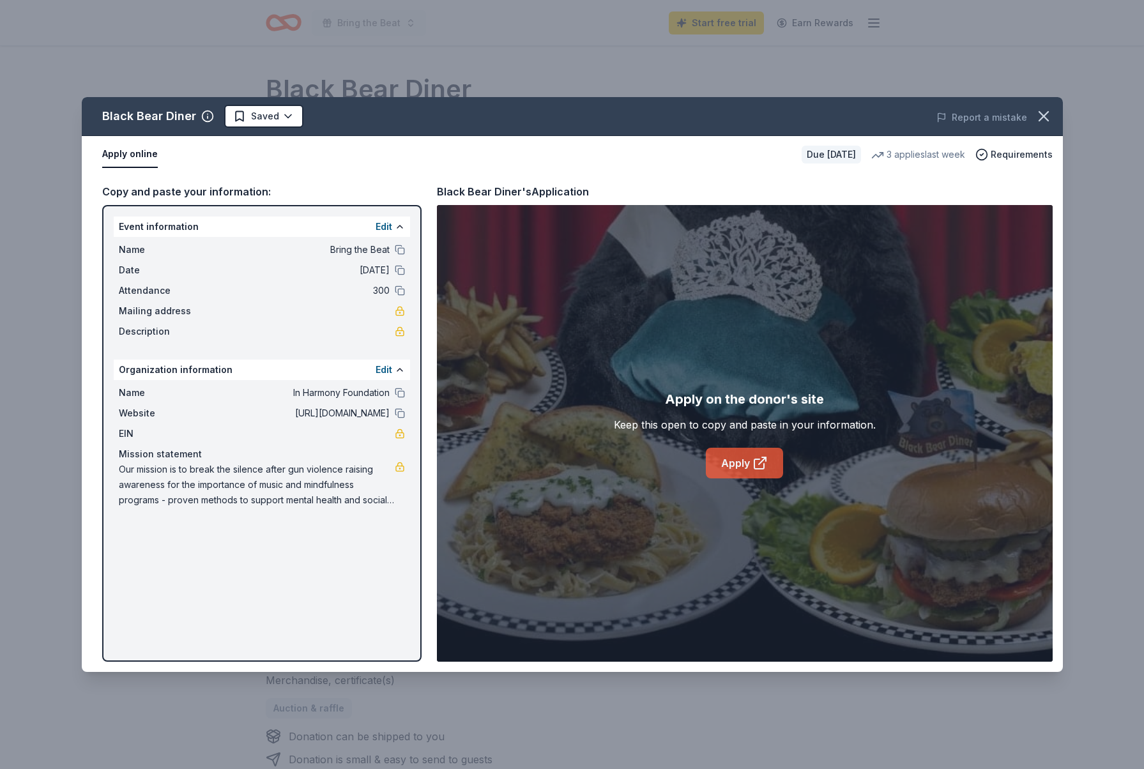
click at [743, 459] on link "Apply" at bounding box center [744, 463] width 77 height 31
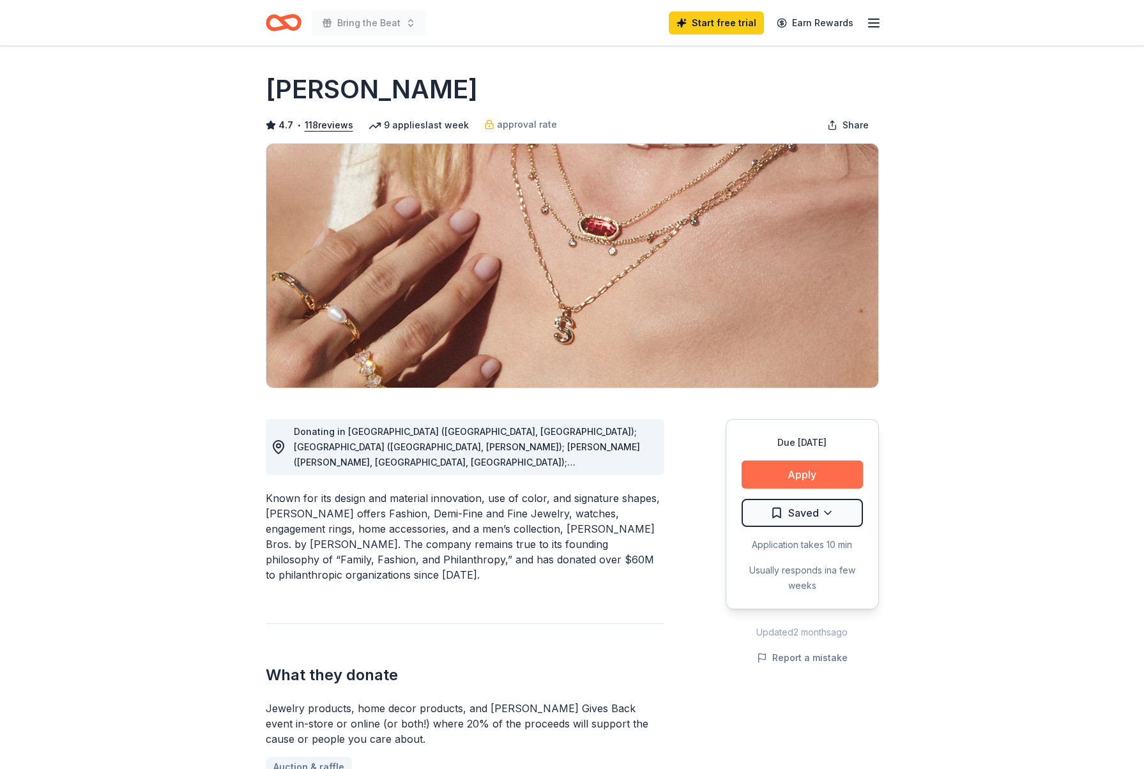
click at [799, 475] on button "Apply" at bounding box center [802, 475] width 121 height 28
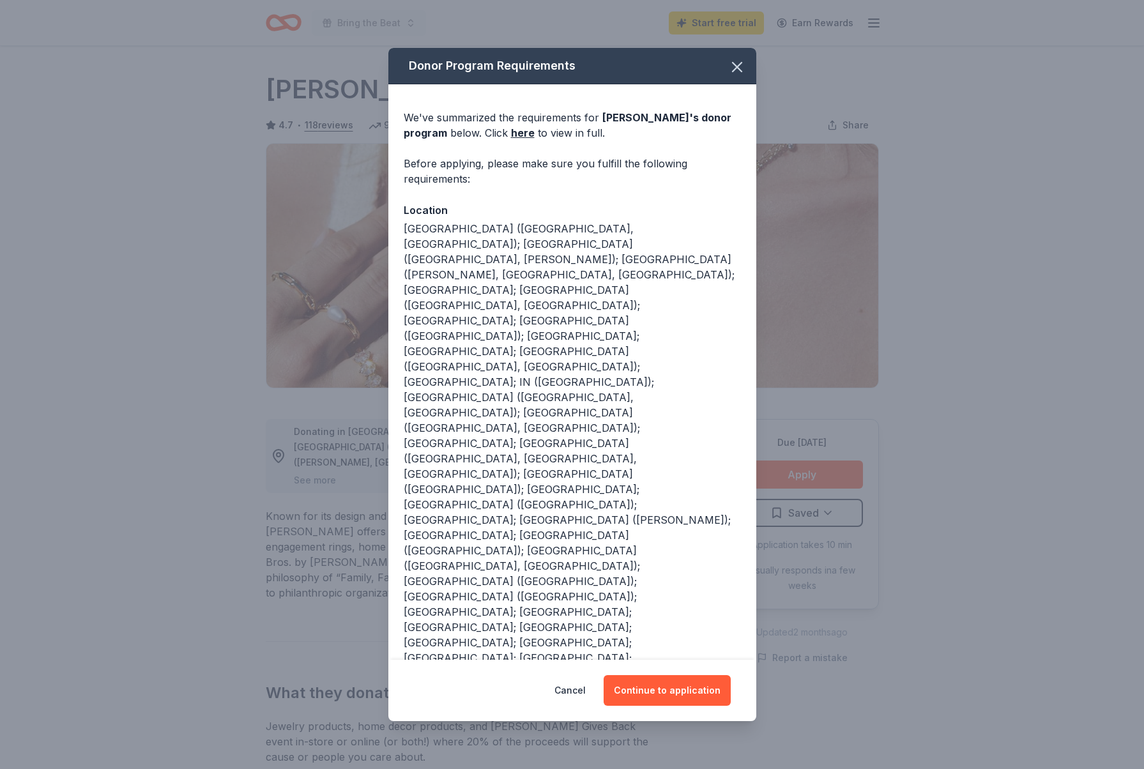
click at [703, 660] on div "Cancel Continue to application" at bounding box center [572, 690] width 368 height 61
click at [699, 675] on button "Continue to application" at bounding box center [667, 690] width 127 height 31
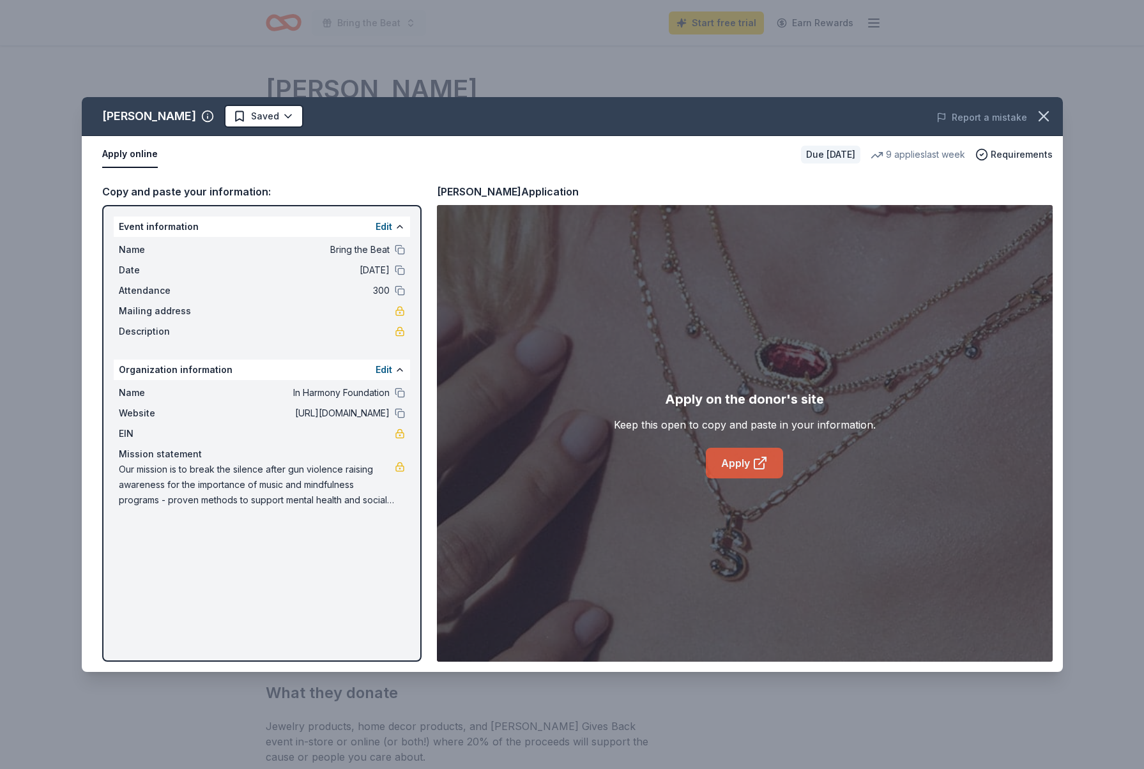
click at [777, 466] on link "Apply" at bounding box center [744, 463] width 77 height 31
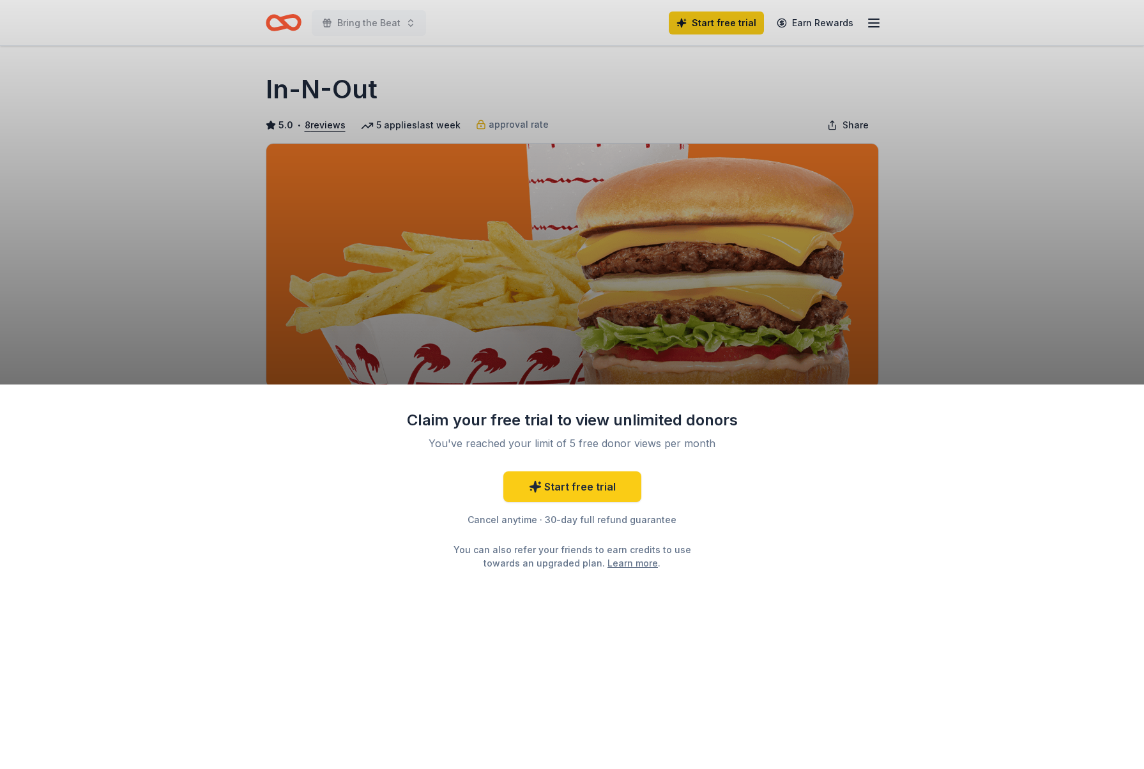
click at [798, 470] on div "Claim your free trial to view unlimited donors You've reached your limit of 5 f…" at bounding box center [572, 577] width 1144 height 385
click at [580, 352] on div "Claim your free trial to view unlimited donors You've reached your limit of 5 f…" at bounding box center [572, 384] width 1144 height 769
